Goal: Task Accomplishment & Management: Use online tool/utility

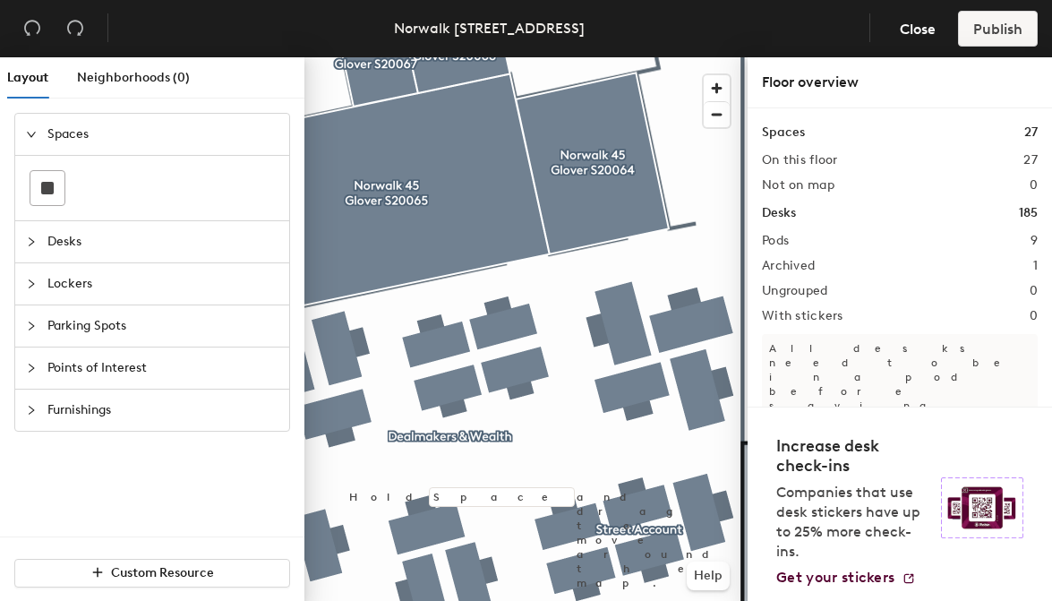
click at [717, 57] on div at bounding box center [525, 57] width 443 height 0
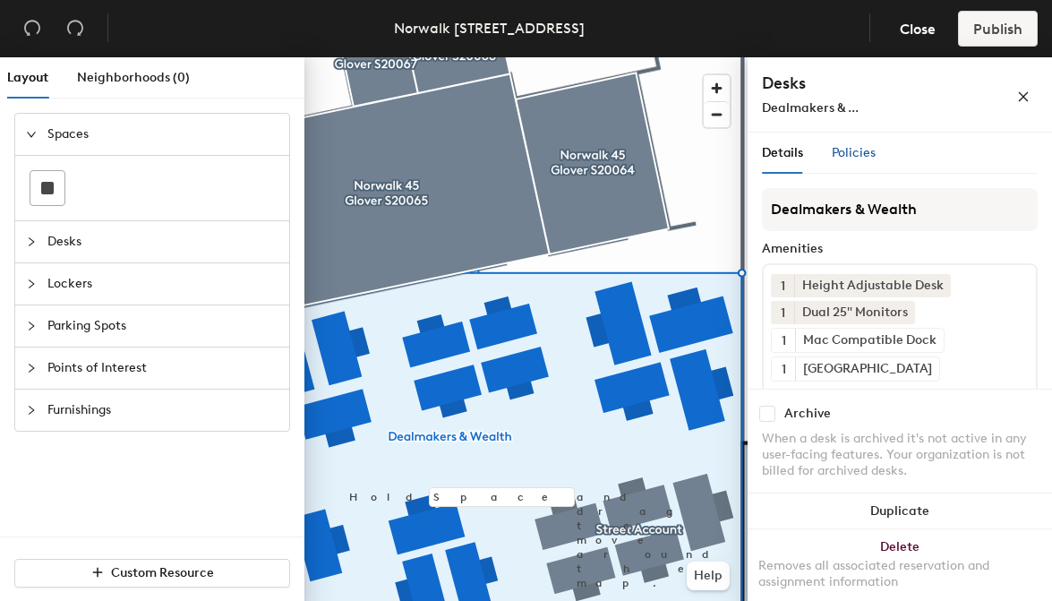
click at [871, 145] on span "Policies" at bounding box center [854, 152] width 44 height 15
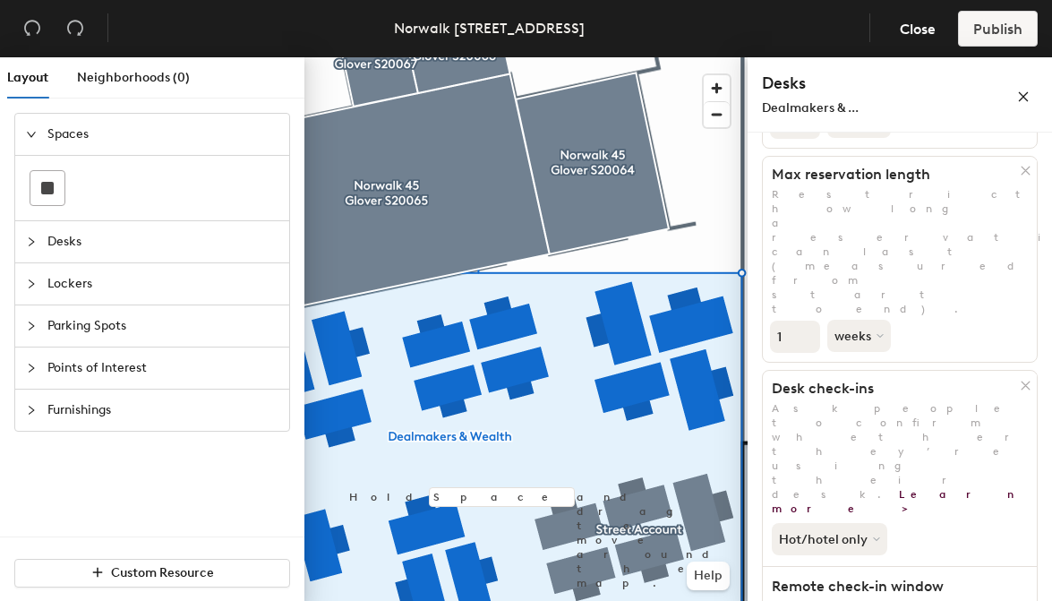
scroll to position [319, 0]
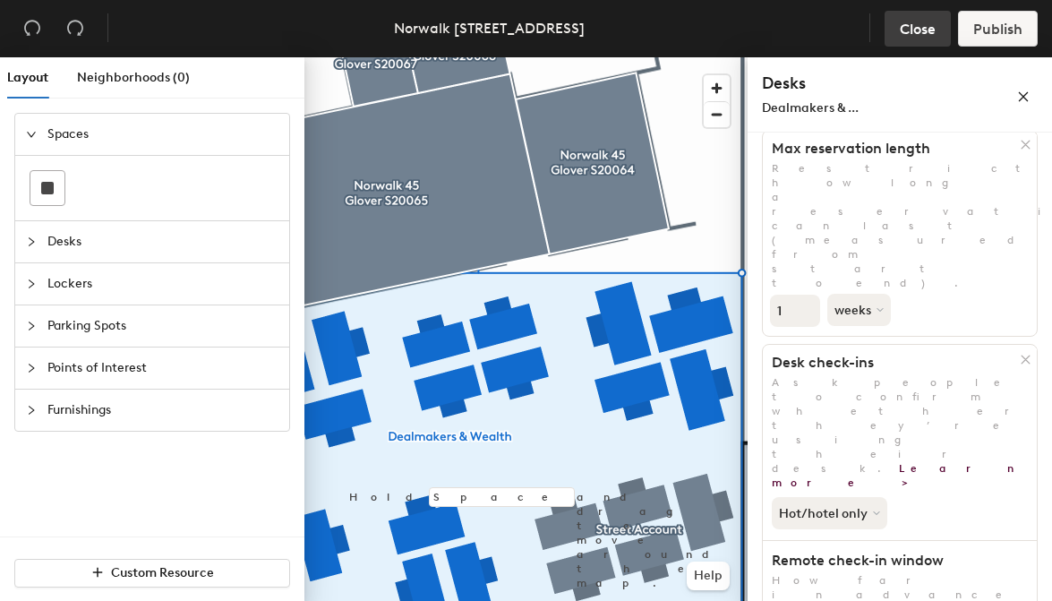
click at [904, 21] on span "Close" at bounding box center [918, 29] width 36 height 17
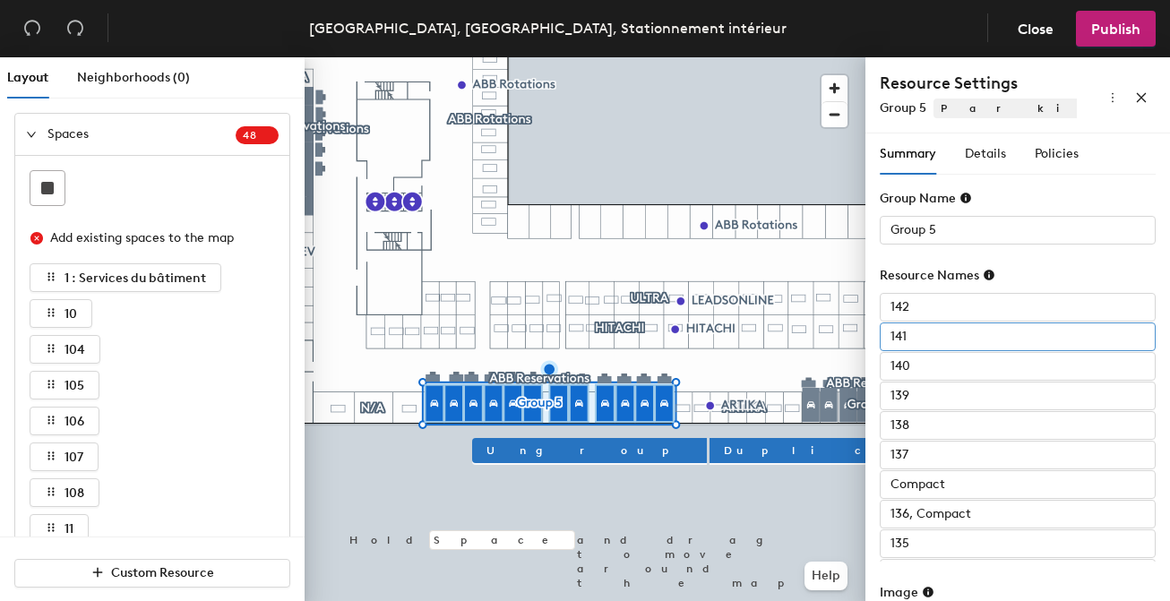
scroll to position [85, 0]
click at [979, 159] on span "Details" at bounding box center [984, 153] width 41 height 15
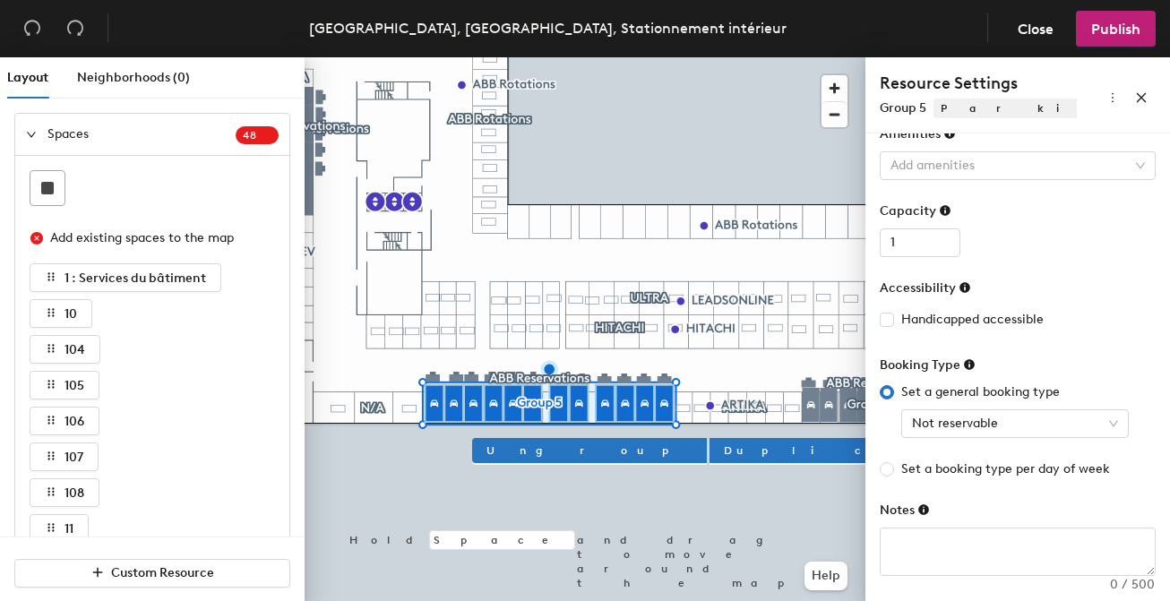
scroll to position [145, 0]
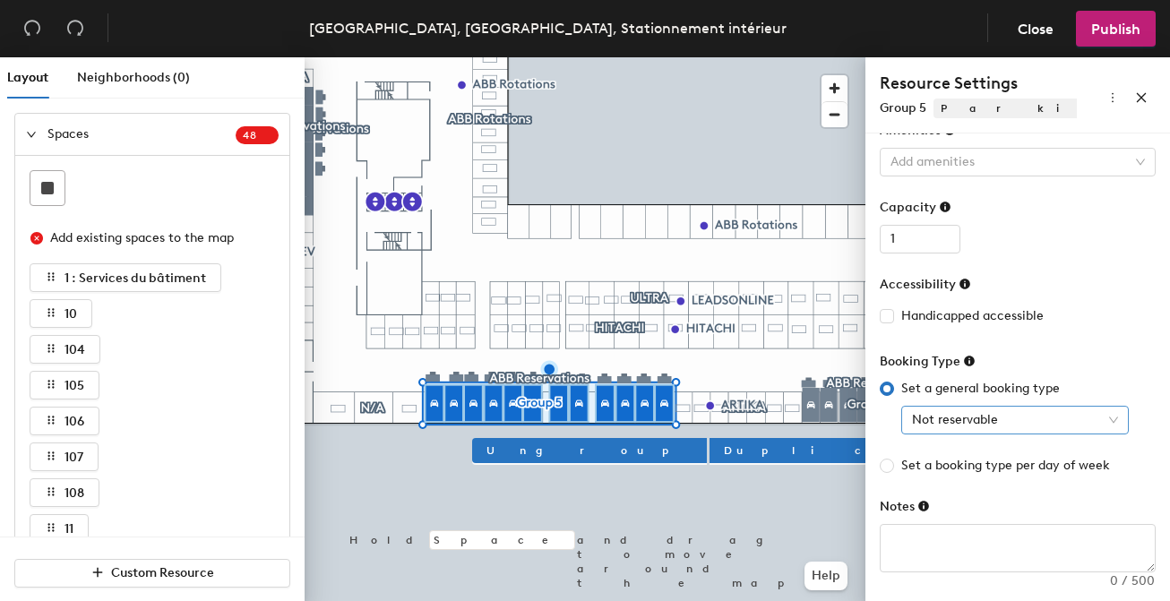
click at [927, 413] on span "Not reservable" at bounding box center [1015, 420] width 206 height 27
click at [725, 57] on div at bounding box center [584, 57] width 561 height 0
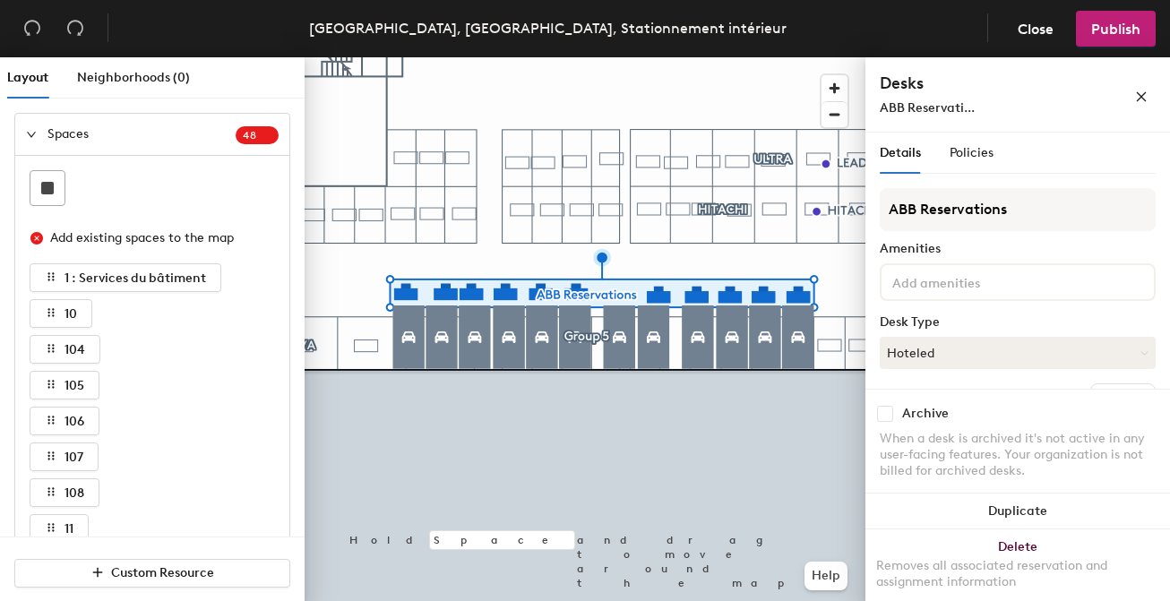
click at [887, 414] on input "checkbox" at bounding box center [885, 414] width 16 height 16
checkbox input "true"
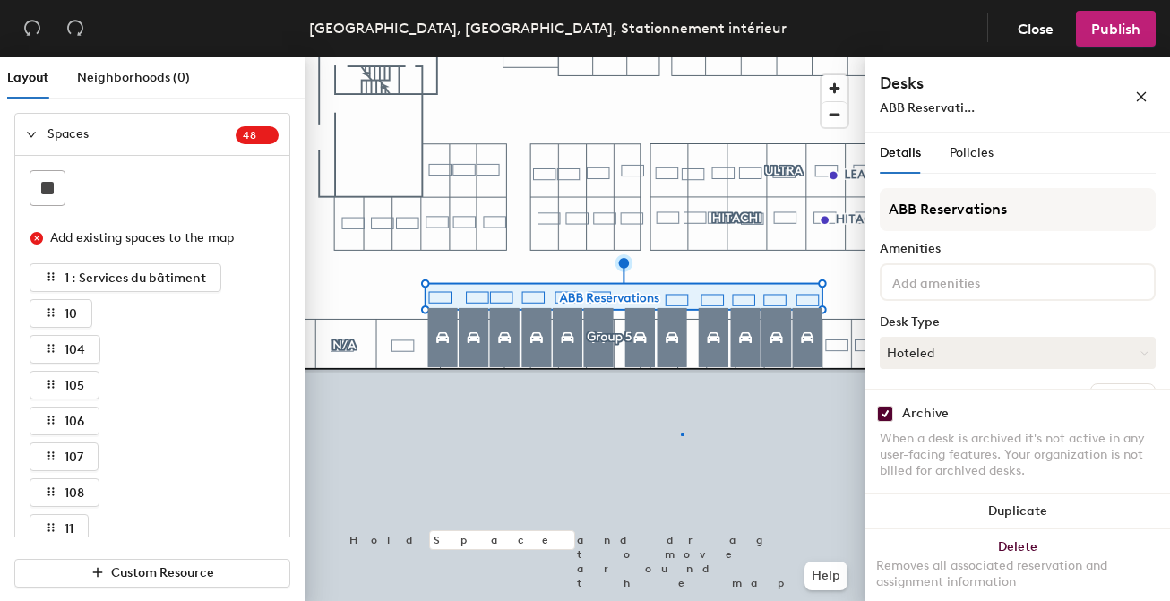
click at [681, 57] on div at bounding box center [584, 57] width 561 height 0
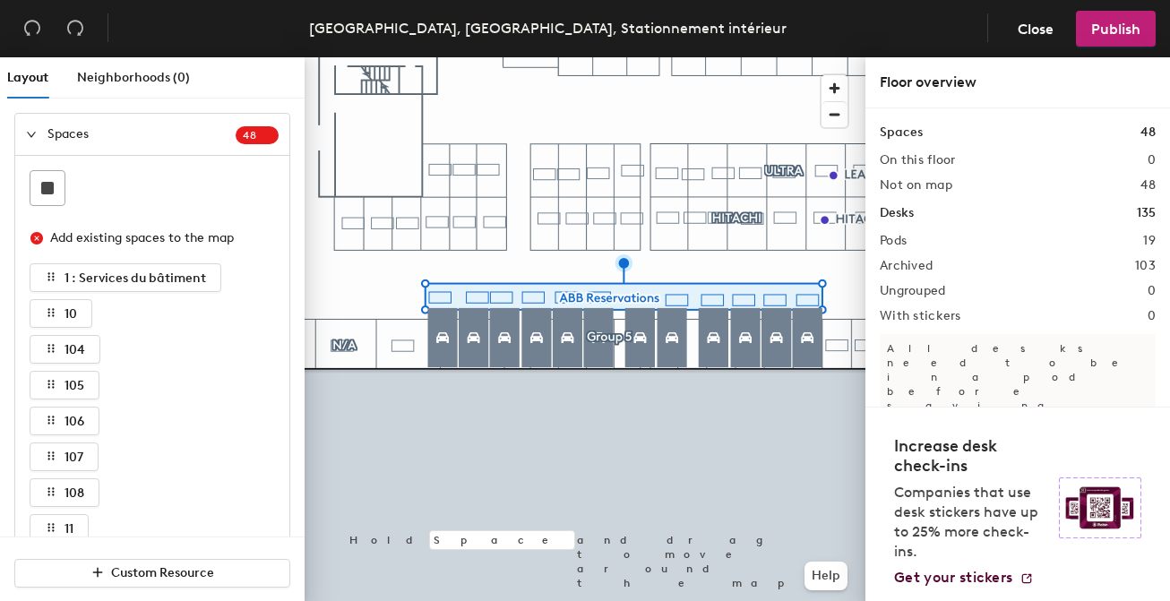
click at [464, 57] on div at bounding box center [584, 57] width 561 height 0
